Goal: Transaction & Acquisition: Obtain resource

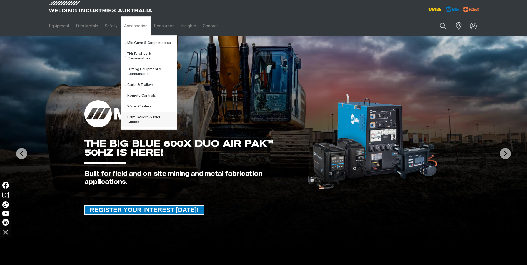
click at [135, 119] on link "Drive Rollers & Inlet Guides" at bounding box center [151, 120] width 52 height 16
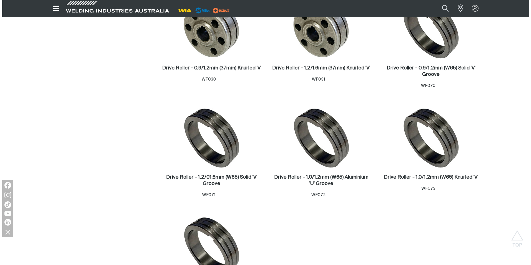
scroll to position [611, 0]
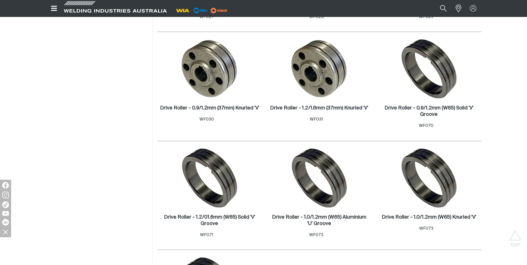
click at [54, 7] on icon "Open top menu" at bounding box center [54, 8] width 8 height 7
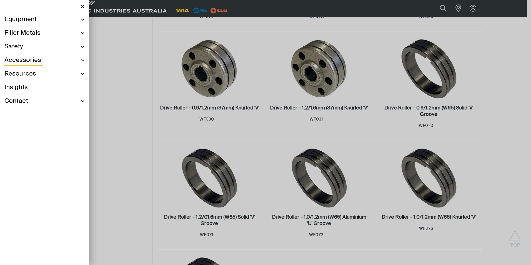
click at [83, 19] on div "Equipment" at bounding box center [44, 20] width 80 height 14
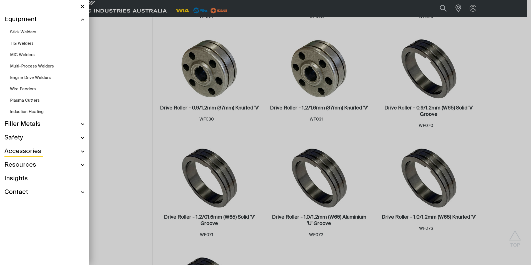
scroll to position [590, 0]
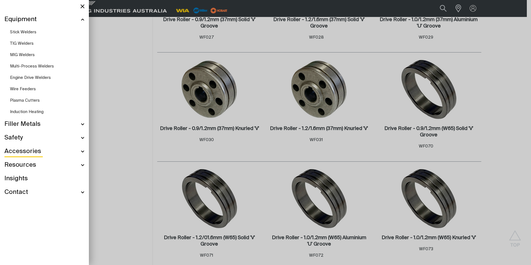
click at [48, 90] on link "Wire Feeders" at bounding box center [47, 88] width 74 height 11
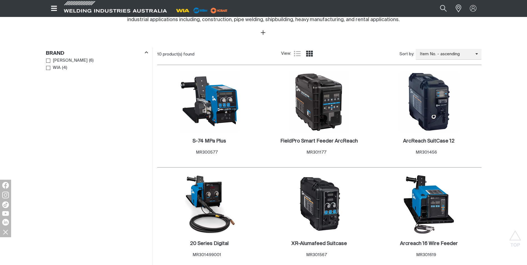
scroll to position [305, 0]
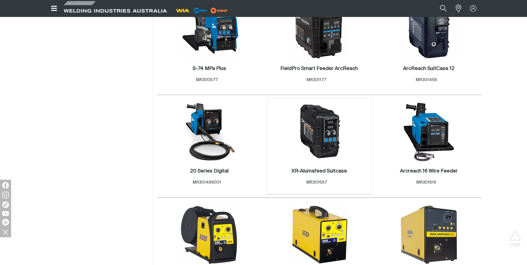
click at [319, 144] on img at bounding box center [318, 131] width 59 height 59
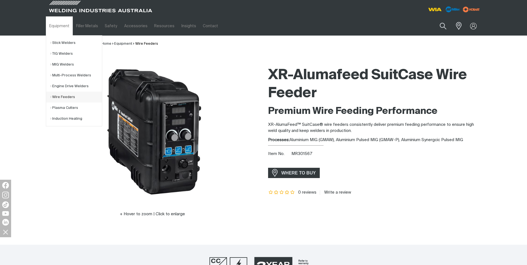
click at [70, 97] on link "Wire Feeders" at bounding box center [76, 97] width 52 height 11
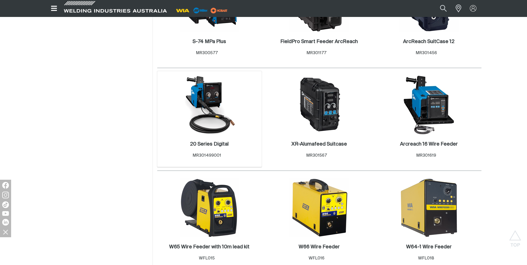
scroll to position [361, 0]
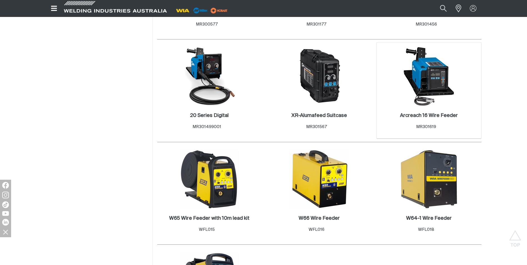
click at [431, 83] on img at bounding box center [428, 76] width 59 height 59
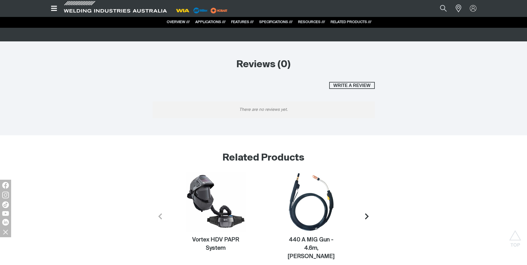
scroll to position [1611, 0]
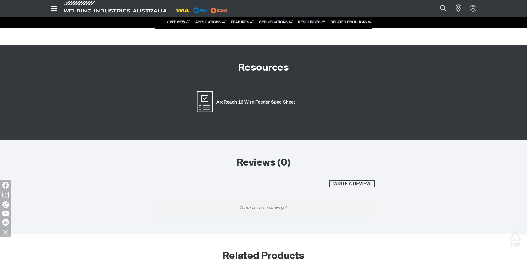
click at [227, 99] on span "ArcReach 16 Wire Feeder Spec Sheet" at bounding box center [256, 102] width 86 height 7
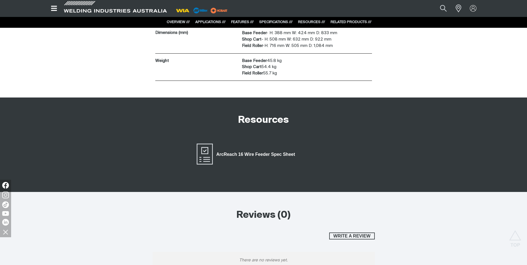
scroll to position [1472, 0]
